Goal: Task Accomplishment & Management: Use online tool/utility

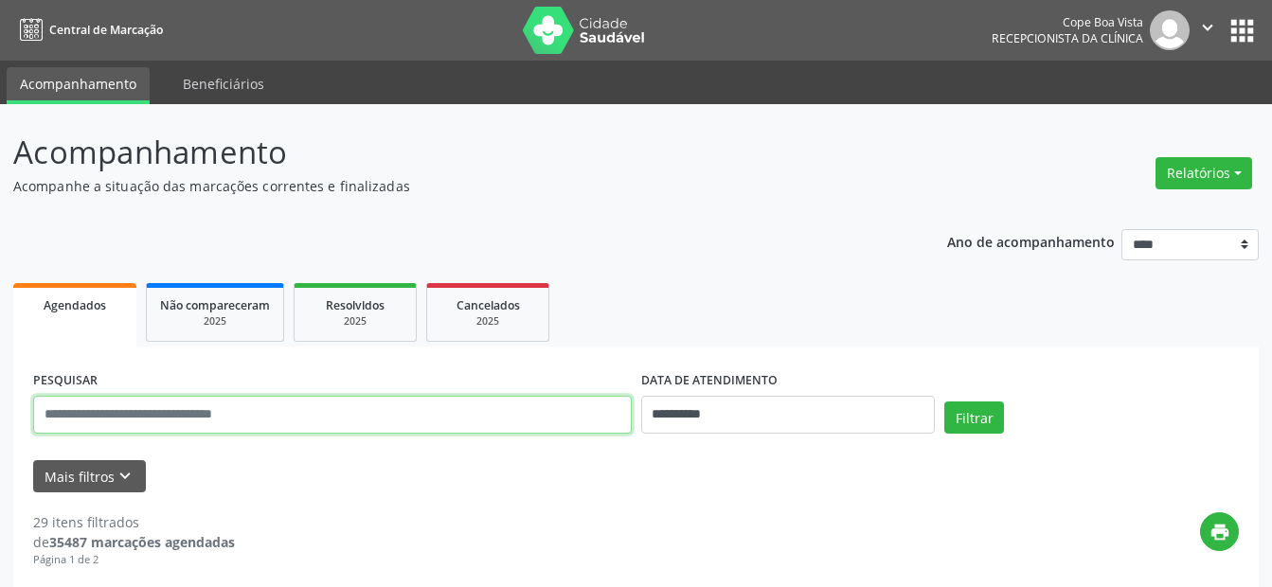
click at [330, 408] on input "text" at bounding box center [332, 415] width 599 height 38
click at [1225, 165] on button "Relatórios" at bounding box center [1203, 173] width 97 height 32
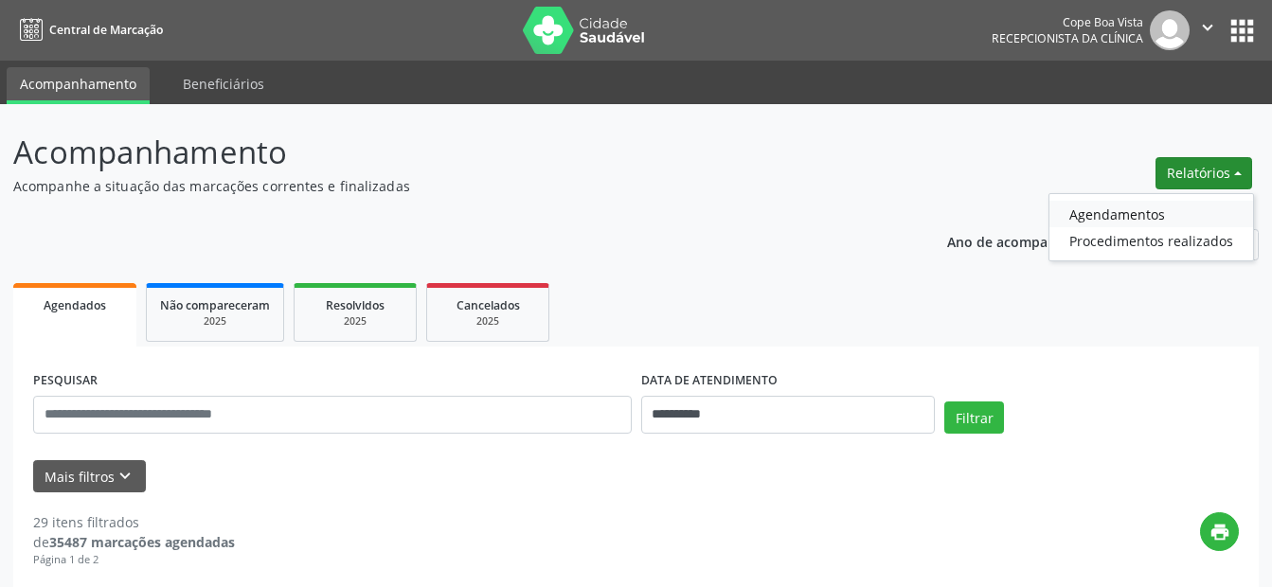
click at [1157, 217] on link "Agendamentos" at bounding box center [1151, 214] width 204 height 27
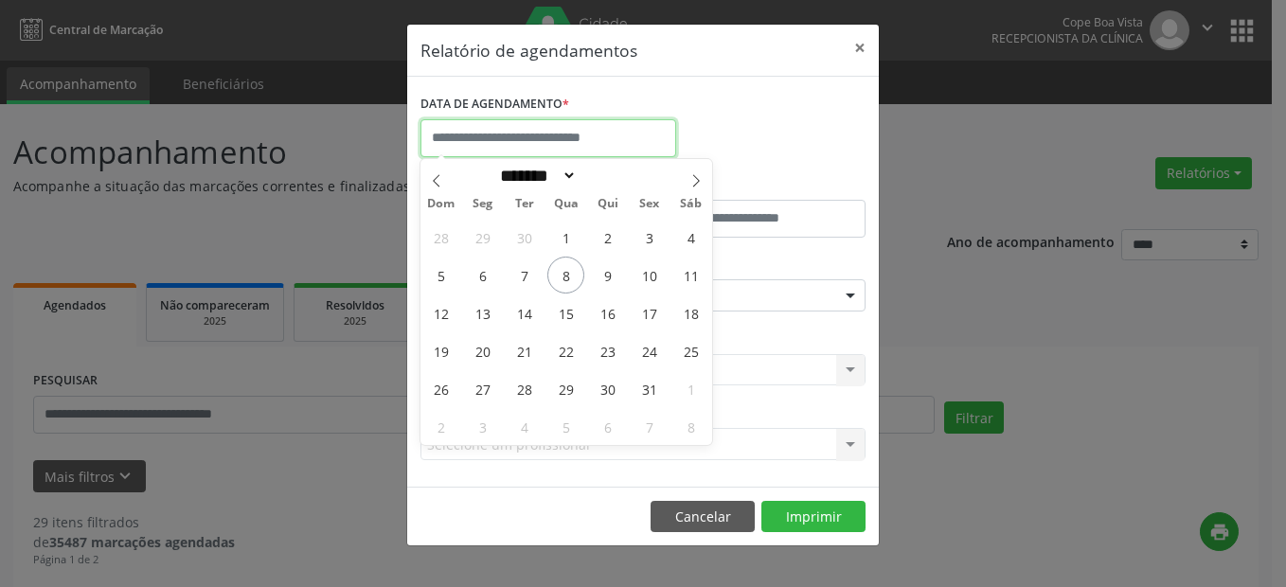
click at [553, 127] on input "text" at bounding box center [548, 138] width 256 height 38
click at [556, 280] on span "8" at bounding box center [565, 275] width 37 height 37
type input "**********"
click at [566, 271] on span "8" at bounding box center [565, 275] width 37 height 37
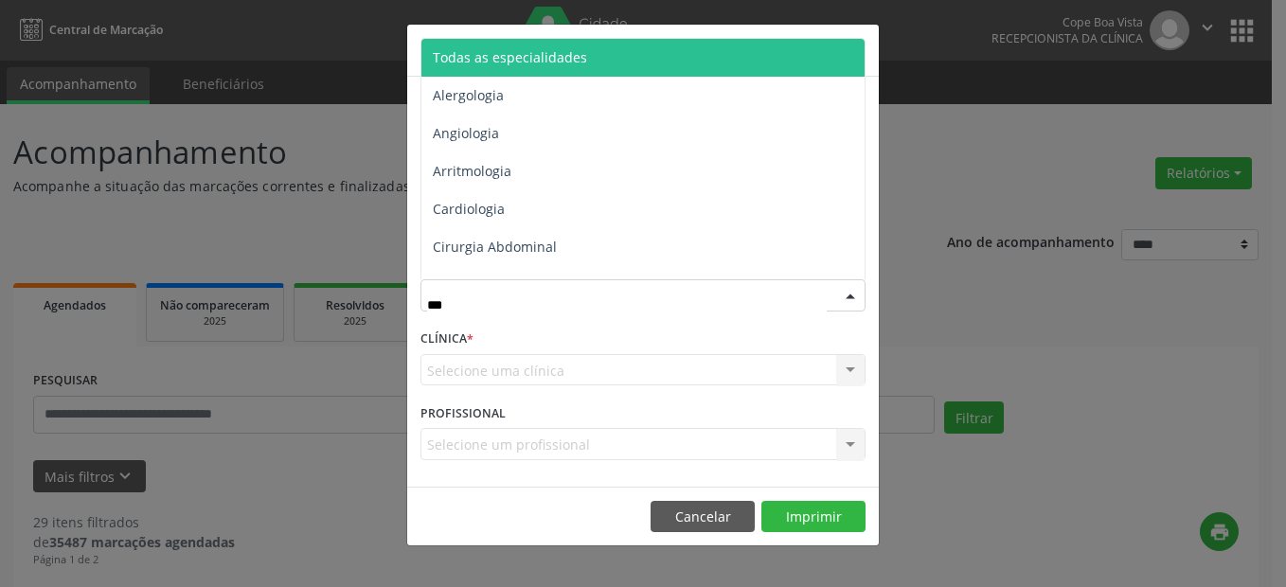
type input "****"
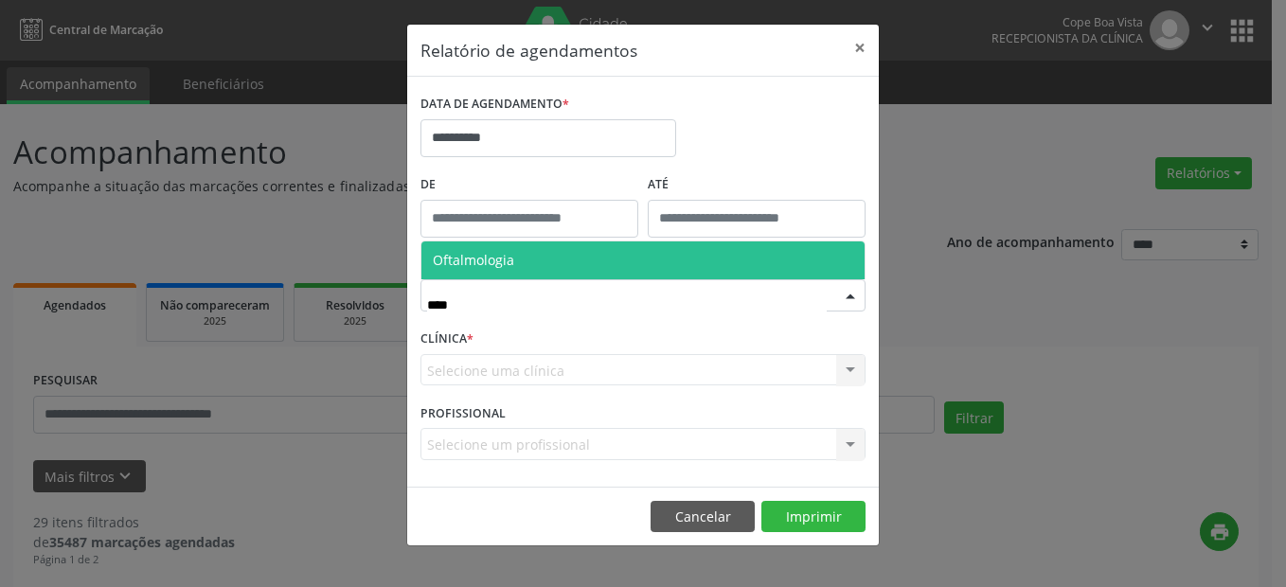
click at [553, 260] on span "Oftalmologia" at bounding box center [642, 260] width 443 height 38
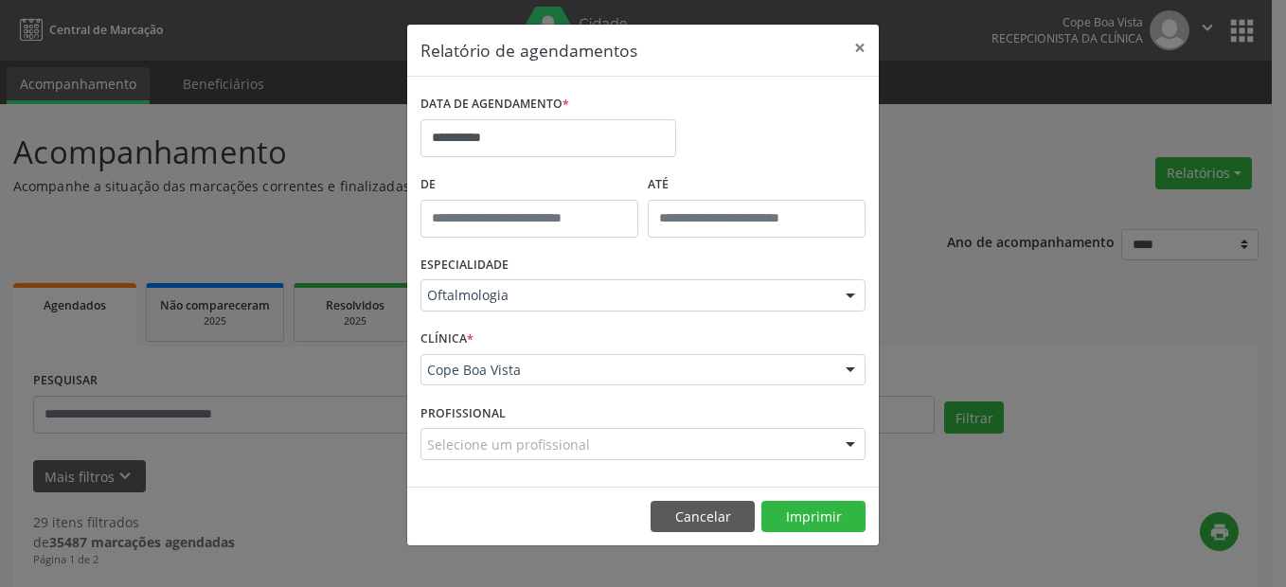
click at [805, 436] on div "Selecione um profissional" at bounding box center [642, 444] width 445 height 32
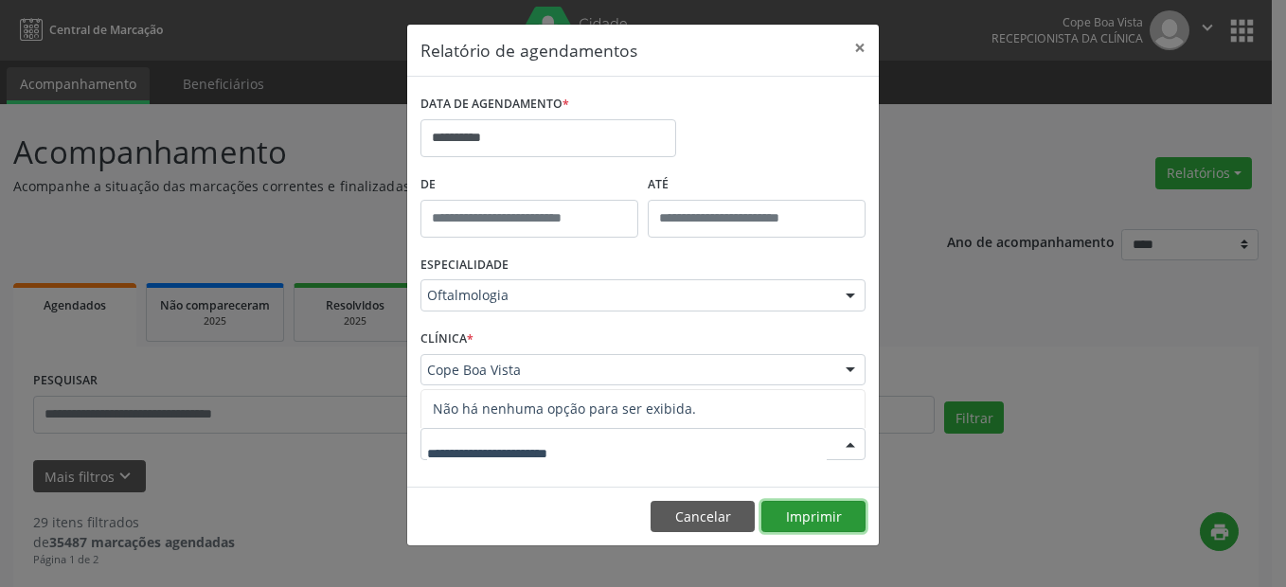
click at [822, 520] on button "Imprimir" at bounding box center [813, 517] width 104 height 32
